Goal: Check status: Check status

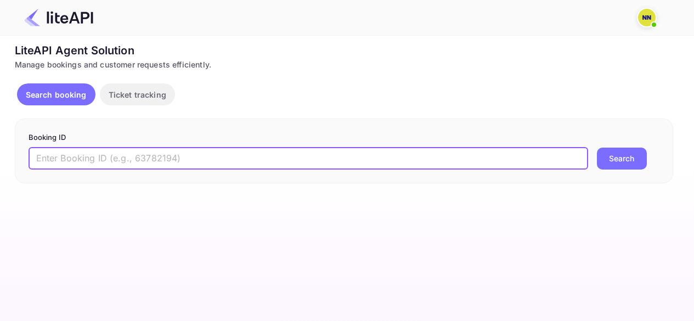
click at [256, 156] on input "text" at bounding box center [309, 159] width 560 height 22
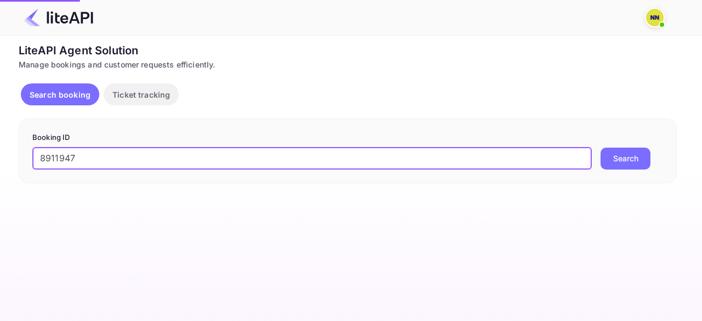
type input "8911947"
click at [622, 154] on button "Search" at bounding box center [626, 159] width 50 height 22
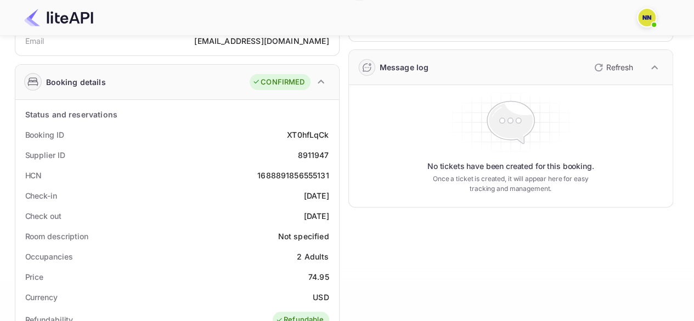
scroll to position [165, 0]
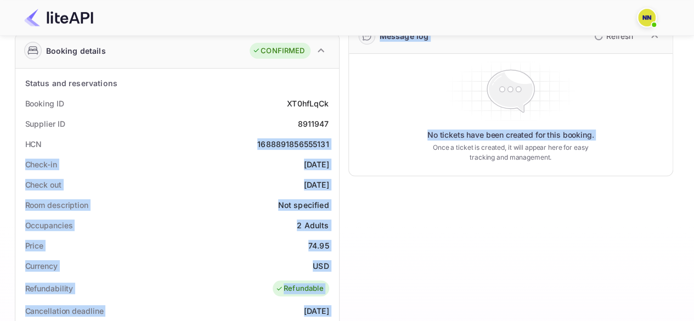
drag, startPoint x: 255, startPoint y: 141, endPoint x: 340, endPoint y: 140, distance: 85.6
click at [340, 140] on div "Guest information Full name [PERSON_NAME] Nationality 🇮🇩 [DEMOGRAPHIC_DATA] Ema…" at bounding box center [339, 261] width 667 height 719
click at [316, 140] on div "1688891856555131" at bounding box center [292, 144] width 71 height 12
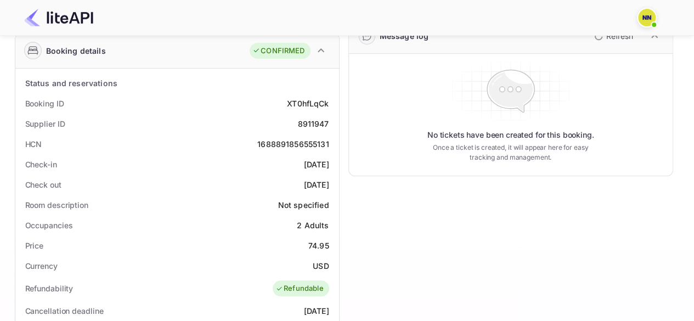
click at [319, 142] on div "1688891856555131" at bounding box center [292, 144] width 71 height 12
copy div "1688891856555131"
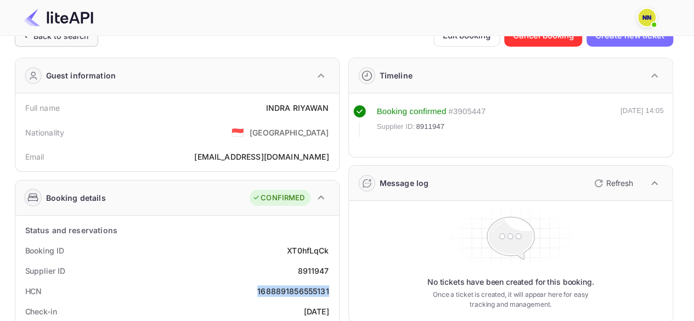
scroll to position [0, 0]
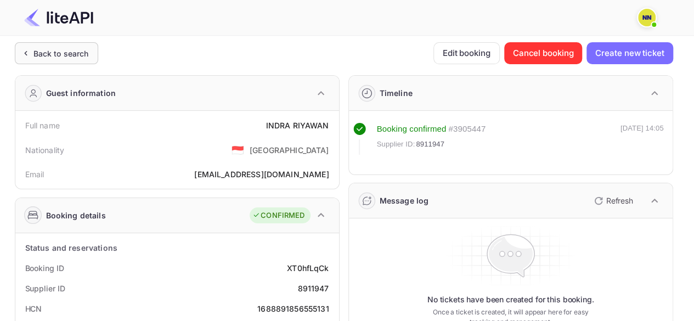
click at [66, 50] on div "Back to search" at bounding box center [60, 54] width 55 height 12
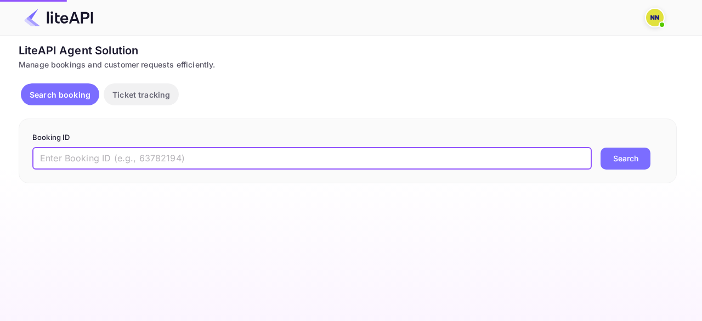
click at [216, 161] on input "text" at bounding box center [312, 159] width 560 height 22
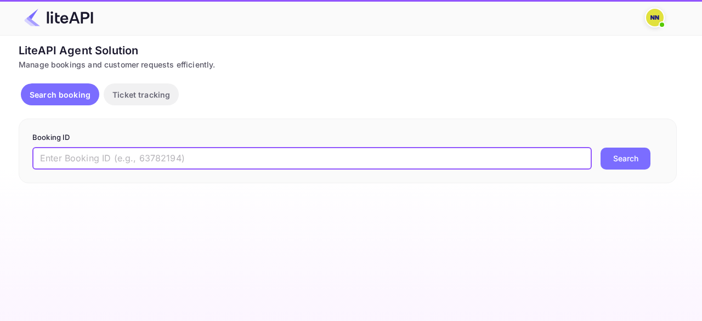
paste input "8145217"
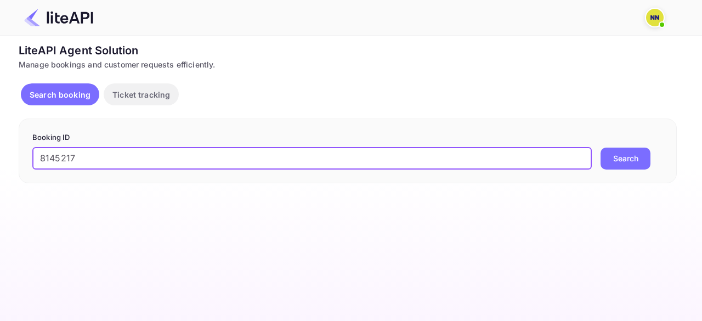
type input "8145217"
click at [626, 160] on button "Search" at bounding box center [626, 159] width 50 height 22
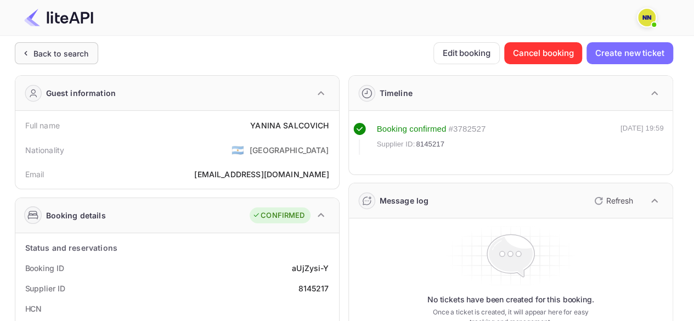
click at [64, 50] on div "Back to search" at bounding box center [60, 54] width 55 height 12
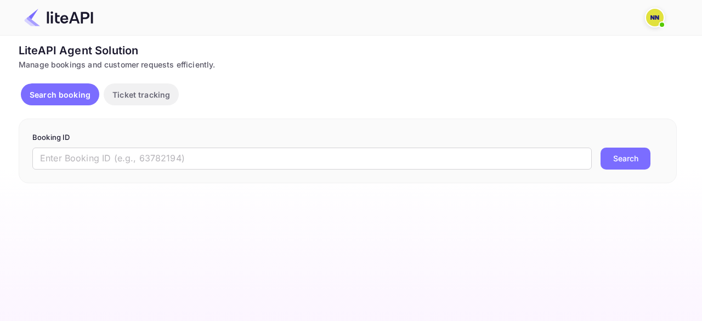
drag, startPoint x: 112, startPoint y: 157, endPoint x: 509, endPoint y: 176, distance: 397.7
click at [111, 157] on input "text" at bounding box center [312, 159] width 560 height 22
paste input "8909579"
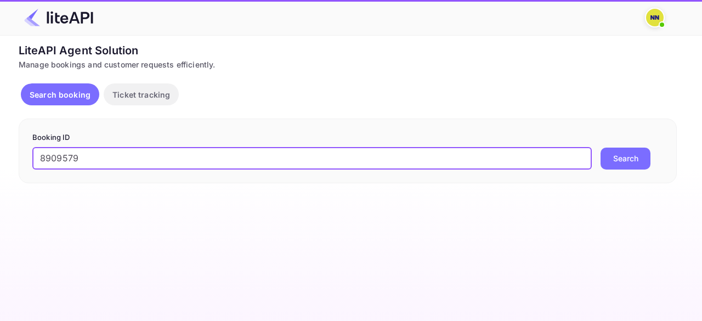
type input "8909579"
click at [616, 159] on button "Search" at bounding box center [626, 159] width 50 height 22
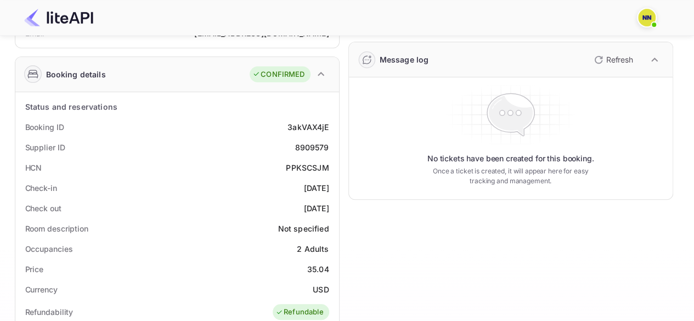
scroll to position [165, 0]
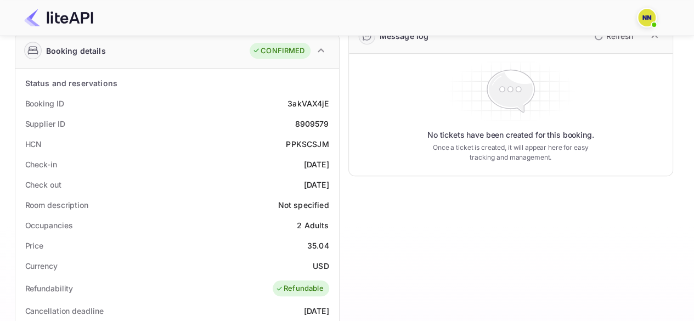
click at [302, 143] on div "PPKSCSJM" at bounding box center [307, 144] width 43 height 12
copy div "PPKSCSJM"
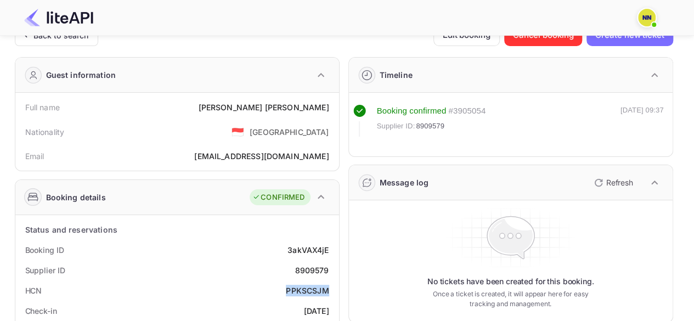
scroll to position [0, 0]
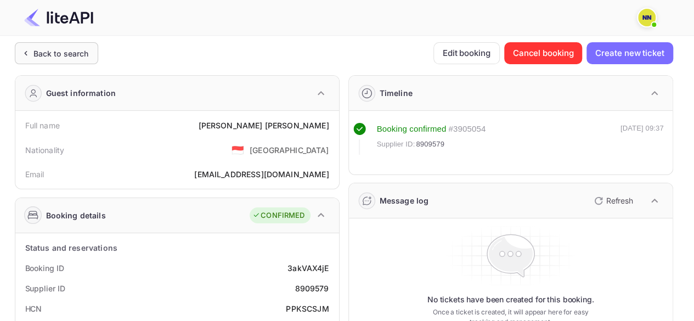
click at [61, 50] on div "Back to search" at bounding box center [60, 54] width 55 height 12
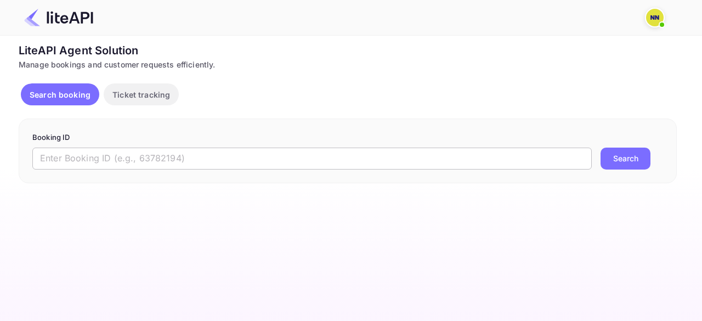
click at [159, 156] on input "text" at bounding box center [312, 159] width 560 height 22
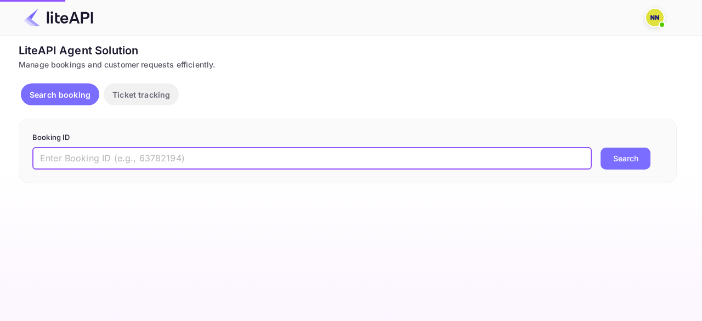
paste input "8912671"
type input "8912671"
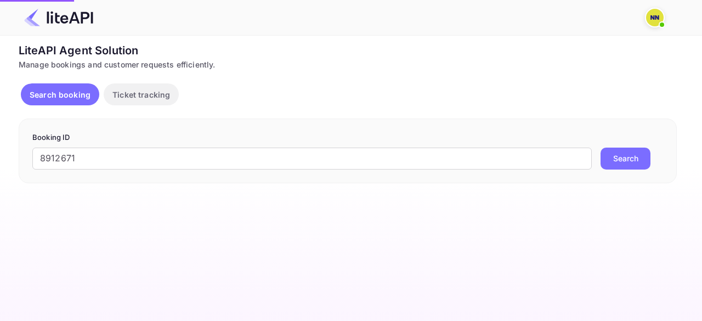
click at [615, 157] on button "Search" at bounding box center [626, 159] width 50 height 22
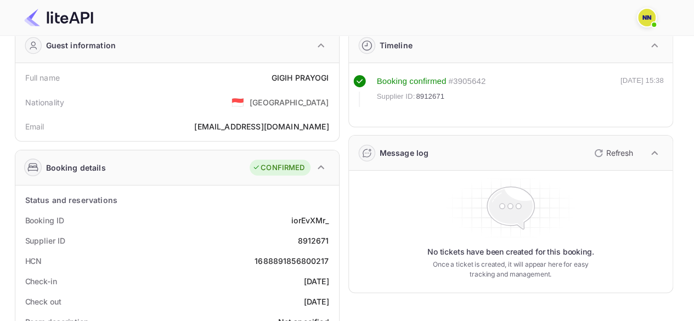
scroll to position [110, 0]
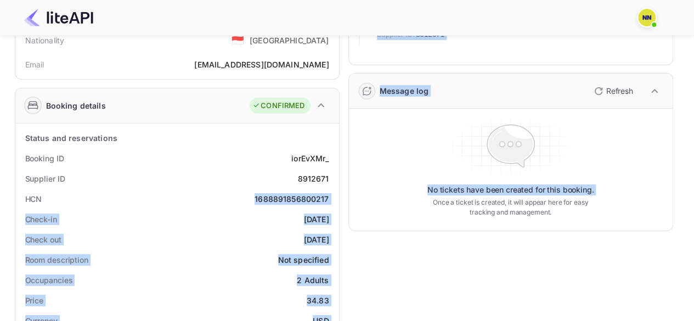
drag, startPoint x: 252, startPoint y: 195, endPoint x: 339, endPoint y: 197, distance: 86.7
click at [339, 197] on div "Guest information Full name [PERSON_NAME] Nationality 🇮🇩 [DEMOGRAPHIC_DATA] Ema…" at bounding box center [339, 316] width 667 height 719
click at [314, 198] on div "1688891856800217" at bounding box center [292, 199] width 74 height 12
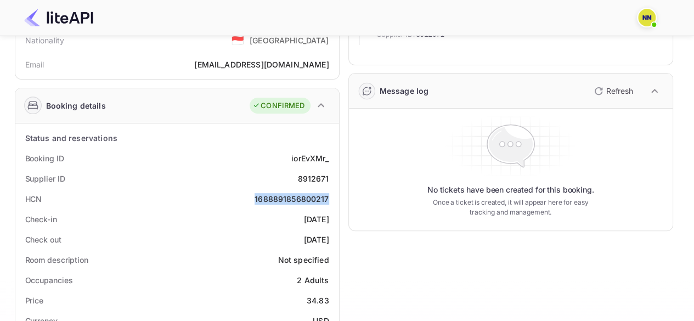
drag, startPoint x: 334, startPoint y: 199, endPoint x: 253, endPoint y: 199, distance: 80.1
click at [253, 199] on div "HCN 1688891856800217" at bounding box center [177, 199] width 315 height 20
copy div "1688891856800217"
